Goal: Task Accomplishment & Management: Use online tool/utility

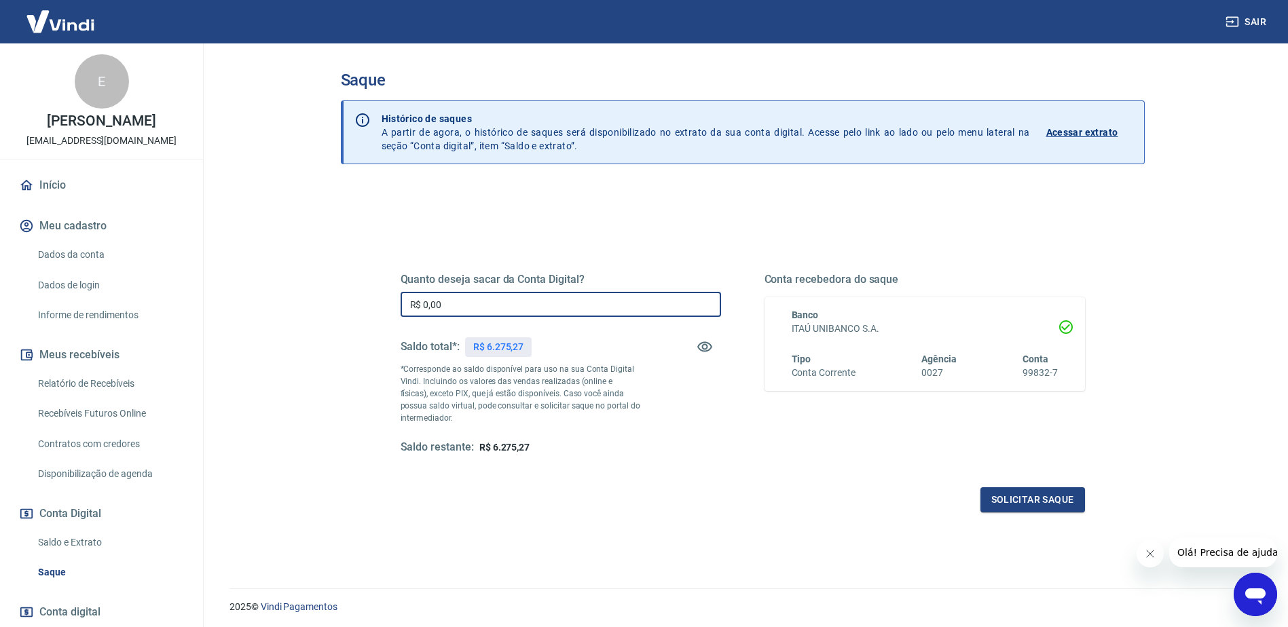
drag, startPoint x: 469, startPoint y: 299, endPoint x: 288, endPoint y: 300, distance: 180.6
click at [288, 300] on main "Saque Histórico de saques A partir de agora, o histórico de saques será disponi…" at bounding box center [742, 335] width 1091 height 584
type input "R$ 6.275,27"
click at [999, 489] on button "Solicitar saque" at bounding box center [1032, 499] width 105 height 25
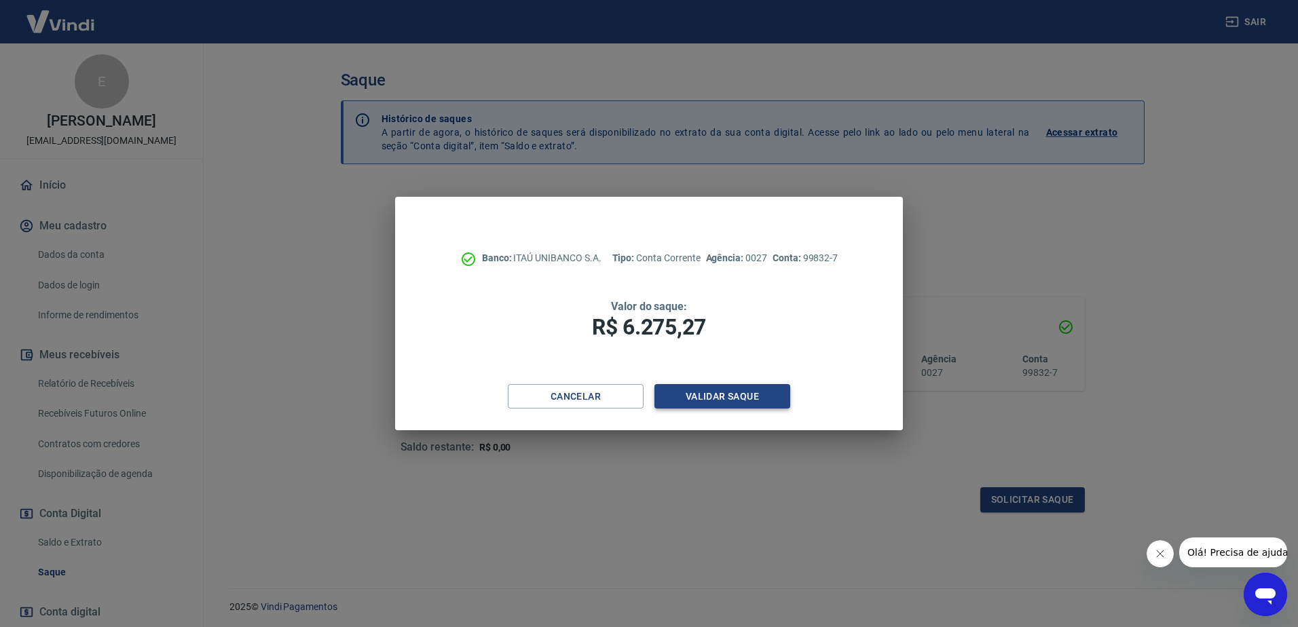
click at [756, 407] on button "Validar saque" at bounding box center [722, 396] width 136 height 25
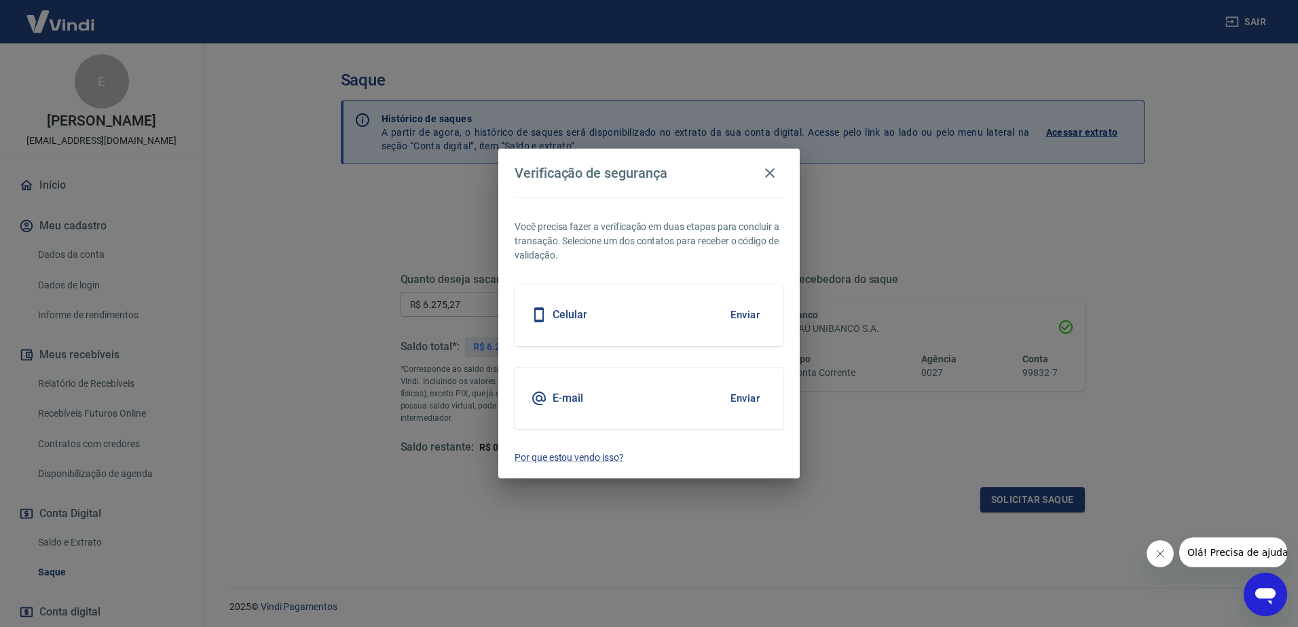
click at [750, 318] on button "Enviar" at bounding box center [745, 315] width 44 height 29
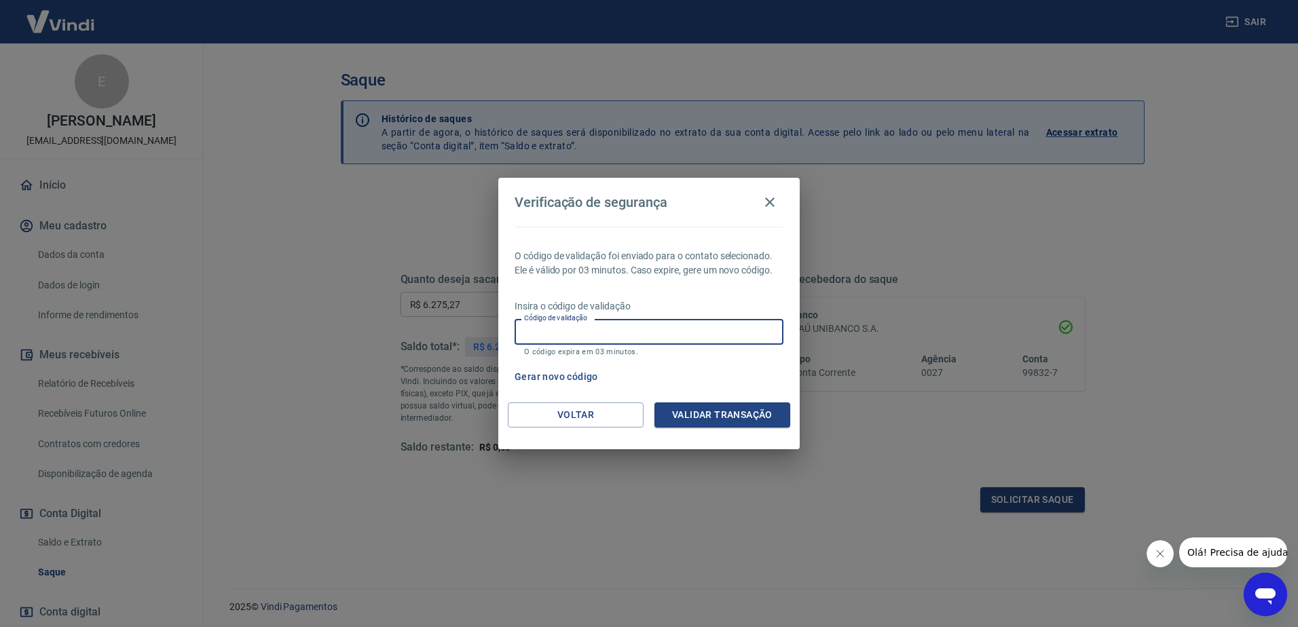
click at [627, 322] on input "Código de validação" at bounding box center [649, 331] width 269 height 25
type input "878529"
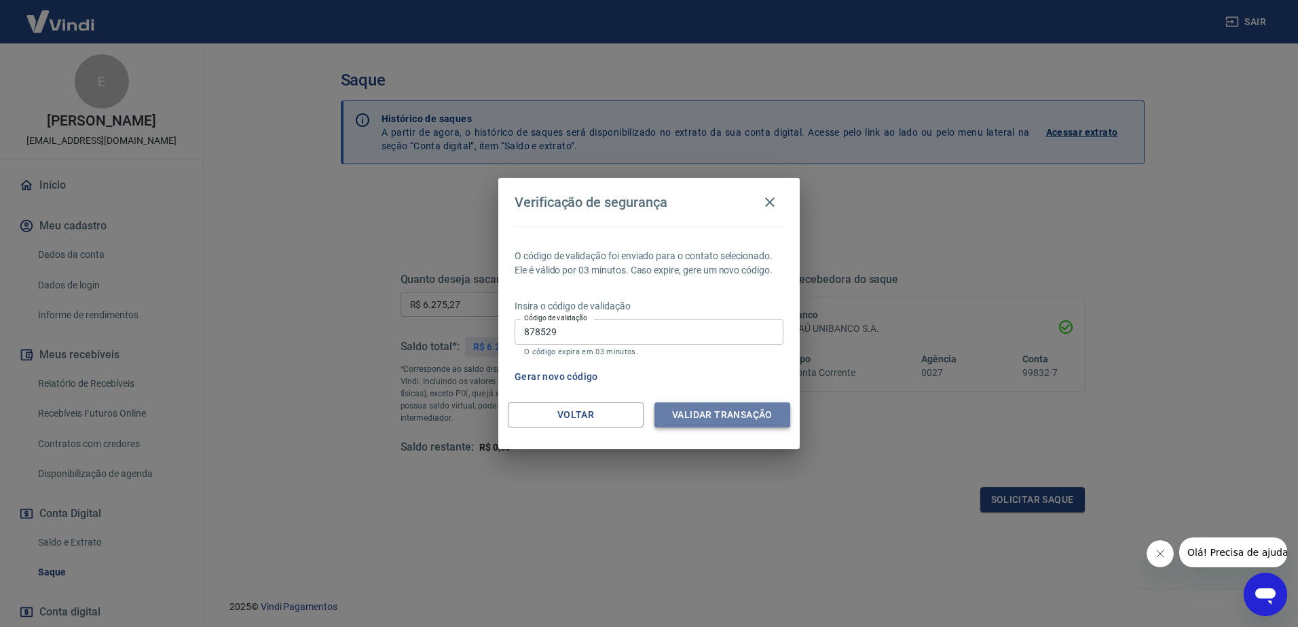
click at [691, 403] on button "Validar transação" at bounding box center [722, 415] width 136 height 25
